Goal: Register for event/course

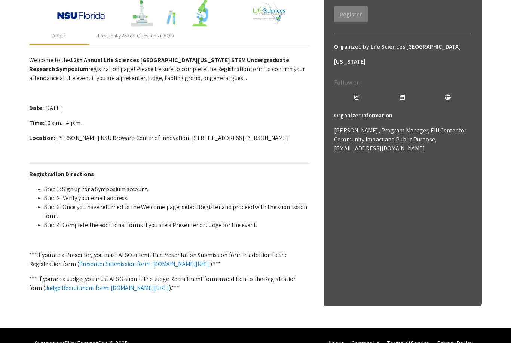
scroll to position [162, 0]
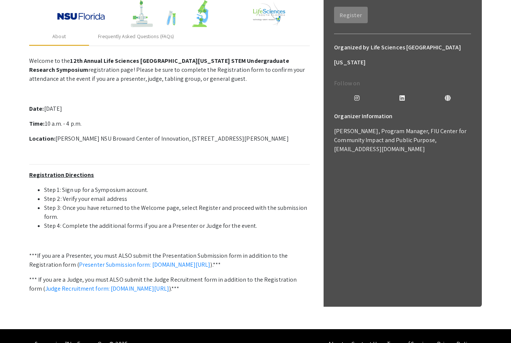
click at [211, 268] on link "Presenter Submission form: [DOMAIN_NAME][URL]" at bounding box center [145, 265] width 132 height 8
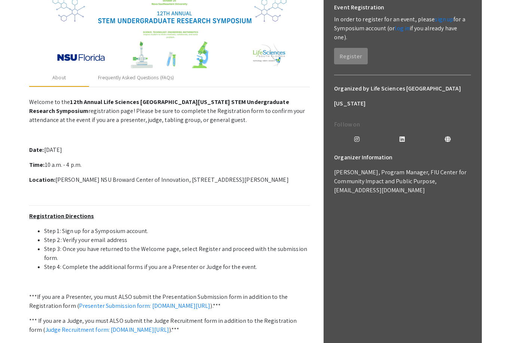
scroll to position [124, 0]
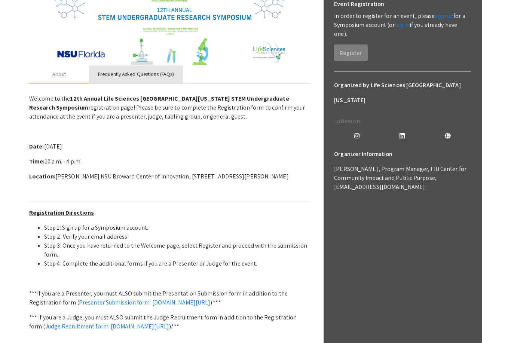
click at [150, 74] on div "Frequently Asked Questions (FAQs)" at bounding box center [136, 74] width 76 height 8
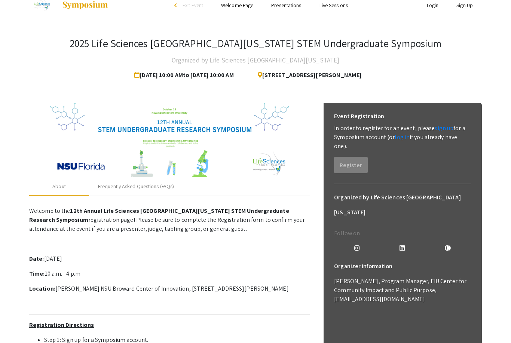
scroll to position [0, 0]
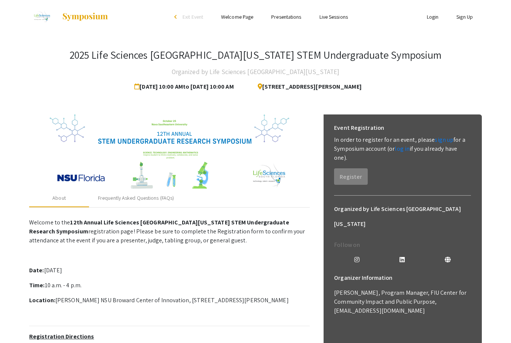
click at [287, 20] on link "Presentations" at bounding box center [286, 16] width 30 height 7
click at [290, 20] on link "Presentations" at bounding box center [286, 16] width 30 height 7
click at [286, 18] on link "Presentations" at bounding box center [286, 16] width 30 height 7
click at [294, 18] on link "Presentations" at bounding box center [286, 16] width 30 height 7
click at [283, 14] on link "Presentations" at bounding box center [286, 16] width 30 height 7
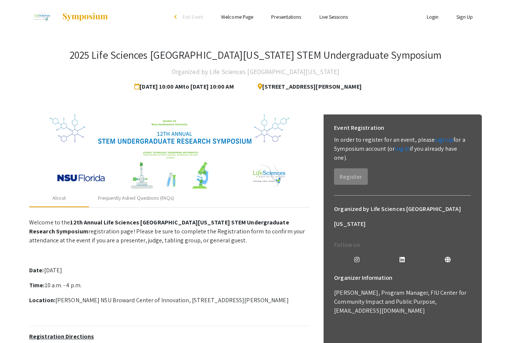
click at [293, 15] on link "Presentations" at bounding box center [286, 16] width 30 height 7
click at [136, 197] on div "Frequently Asked Questions (FAQs)" at bounding box center [136, 198] width 76 height 8
